Goal: Transaction & Acquisition: Obtain resource

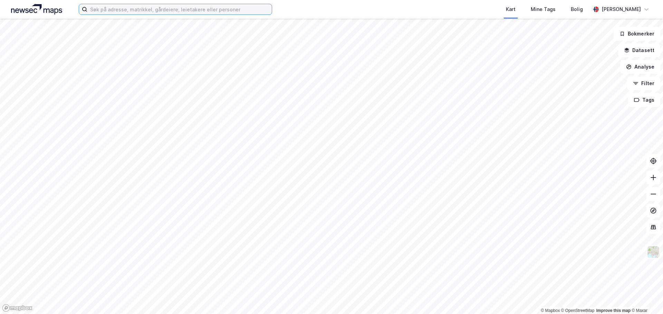
click at [161, 8] on input at bounding box center [179, 9] width 184 height 10
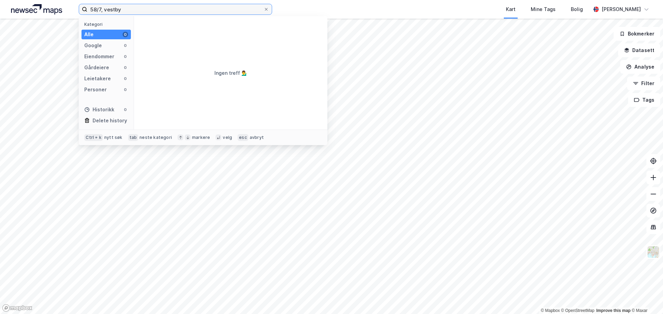
click at [125, 9] on input "58/7, vestby" at bounding box center [175, 9] width 176 height 10
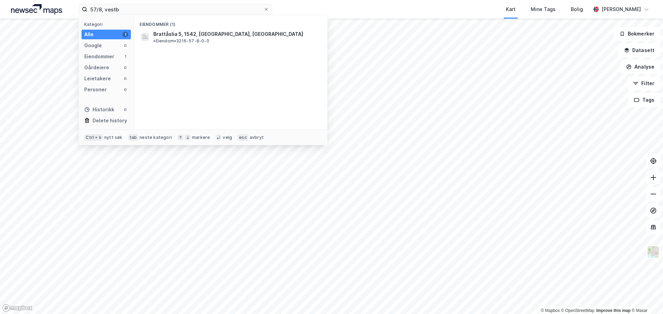
click at [177, 27] on div "Eiendommer (1)" at bounding box center [230, 22] width 193 height 12
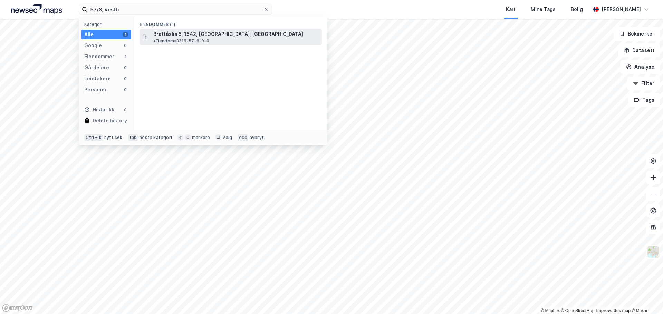
click at [182, 32] on span "Brattåslia 5, 1542, [GEOGRAPHIC_DATA], [GEOGRAPHIC_DATA]" at bounding box center [228, 34] width 150 height 8
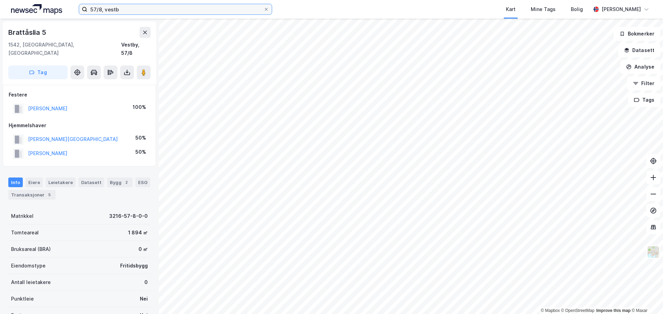
click at [107, 12] on input "57/8, vestb" at bounding box center [175, 9] width 176 height 10
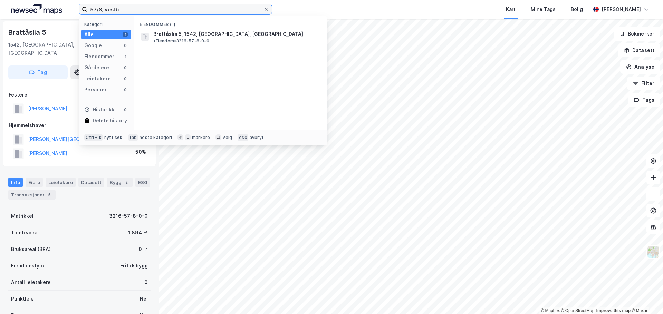
click at [107, 12] on input "57/8, vestb" at bounding box center [175, 9] width 176 height 10
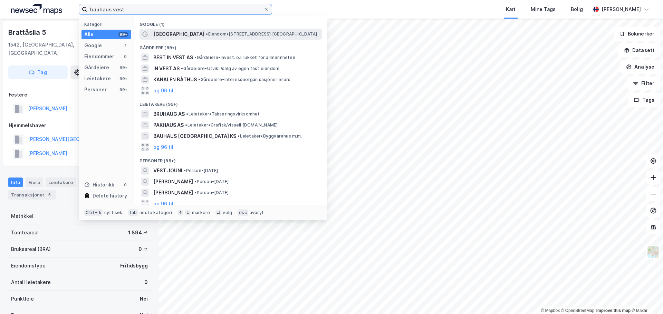
type input "bauhaus vest"
click at [180, 34] on span "[GEOGRAPHIC_DATA]" at bounding box center [178, 34] width 51 height 8
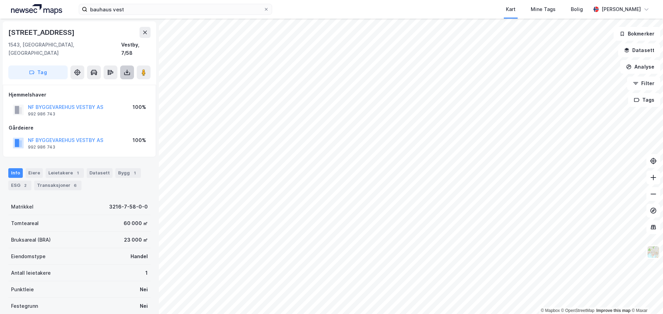
click at [127, 68] on button at bounding box center [127, 73] width 14 height 14
click at [109, 95] on div "Last ned matrikkelrapport" at bounding box center [101, 98] width 57 height 6
